Goal: Transaction & Acquisition: Obtain resource

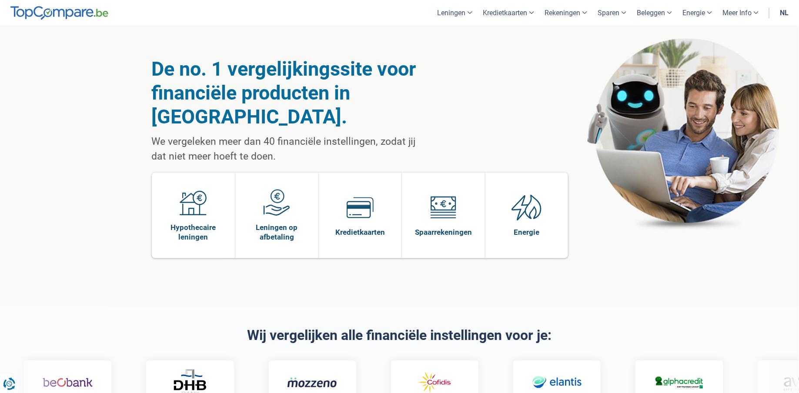
click at [787, 13] on link "nl" at bounding box center [783, 13] width 19 height 26
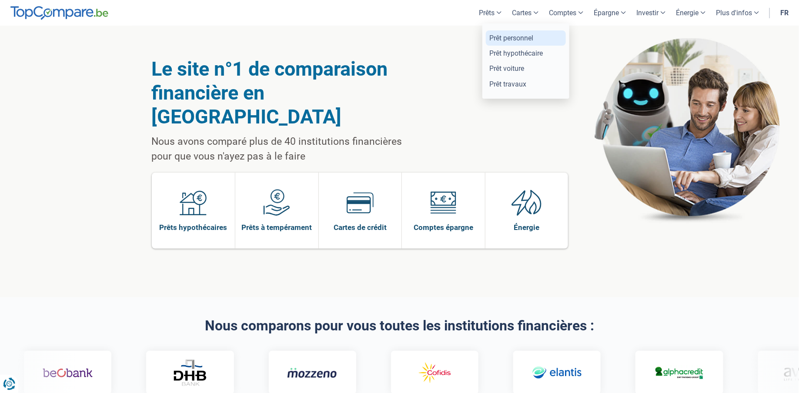
click at [500, 40] on link "Prêt personnel" at bounding box center [526, 37] width 80 height 15
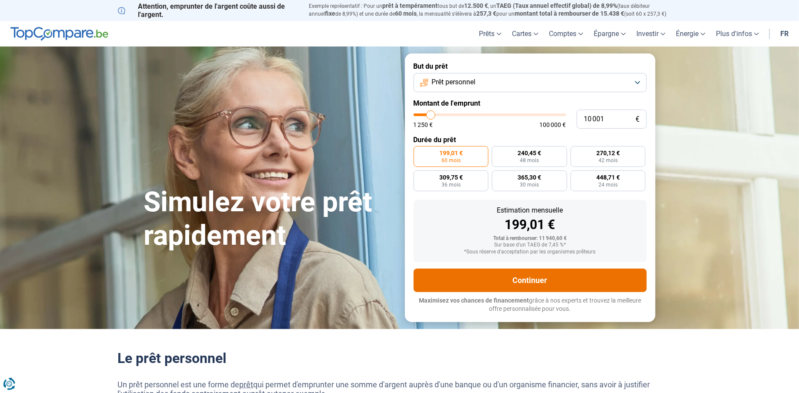
click at [505, 284] on button "Continuer" at bounding box center [529, 280] width 233 height 23
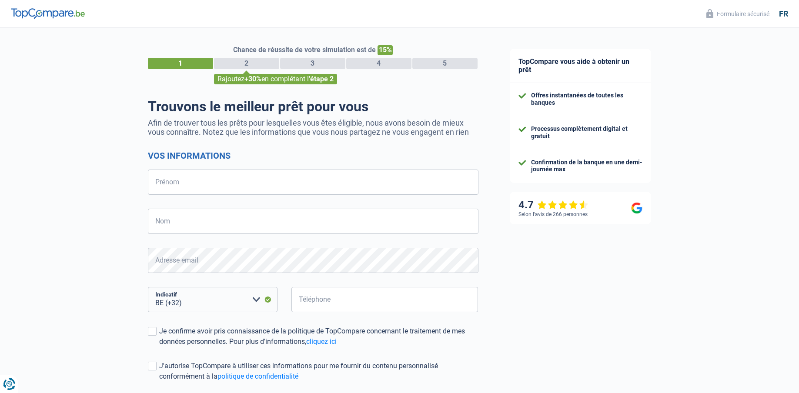
select select "32"
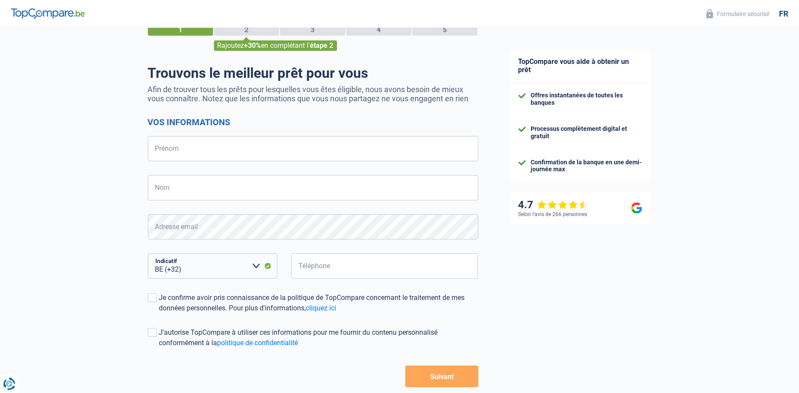
scroll to position [77, 0]
